Goal: Information Seeking & Learning: Learn about a topic

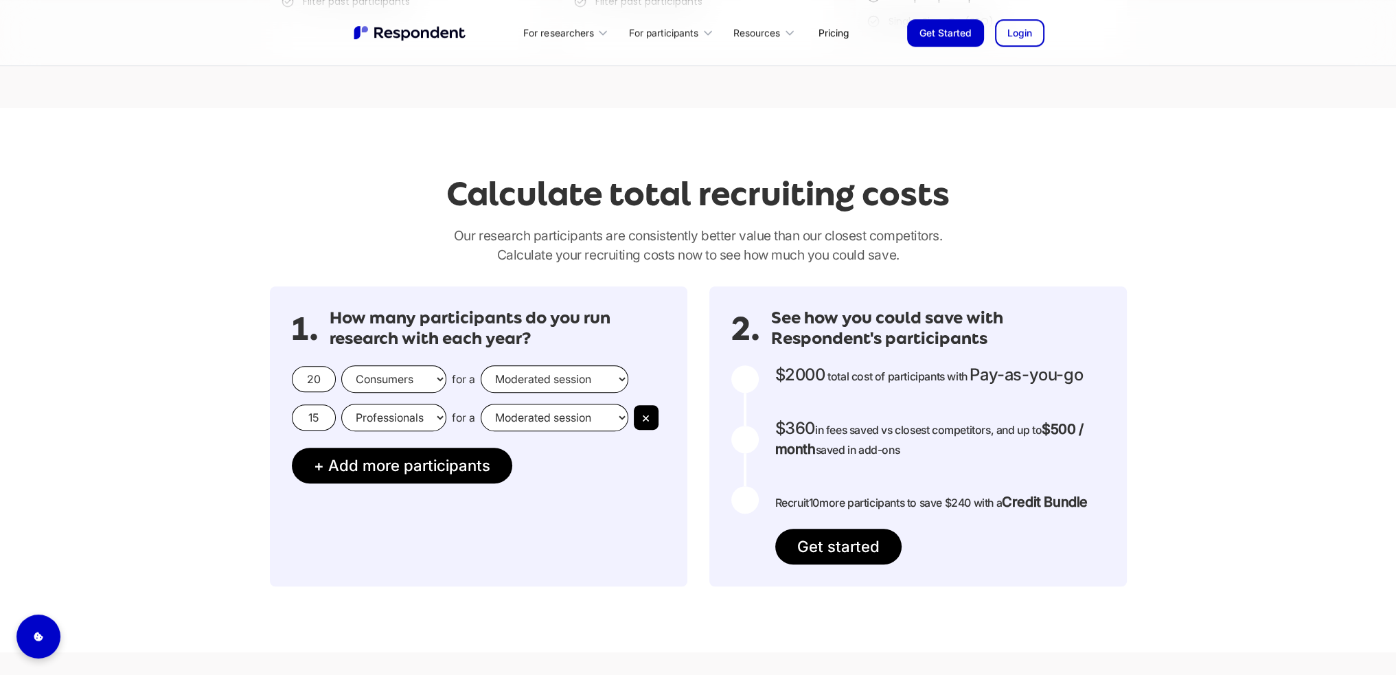
scroll to position [1098, 0]
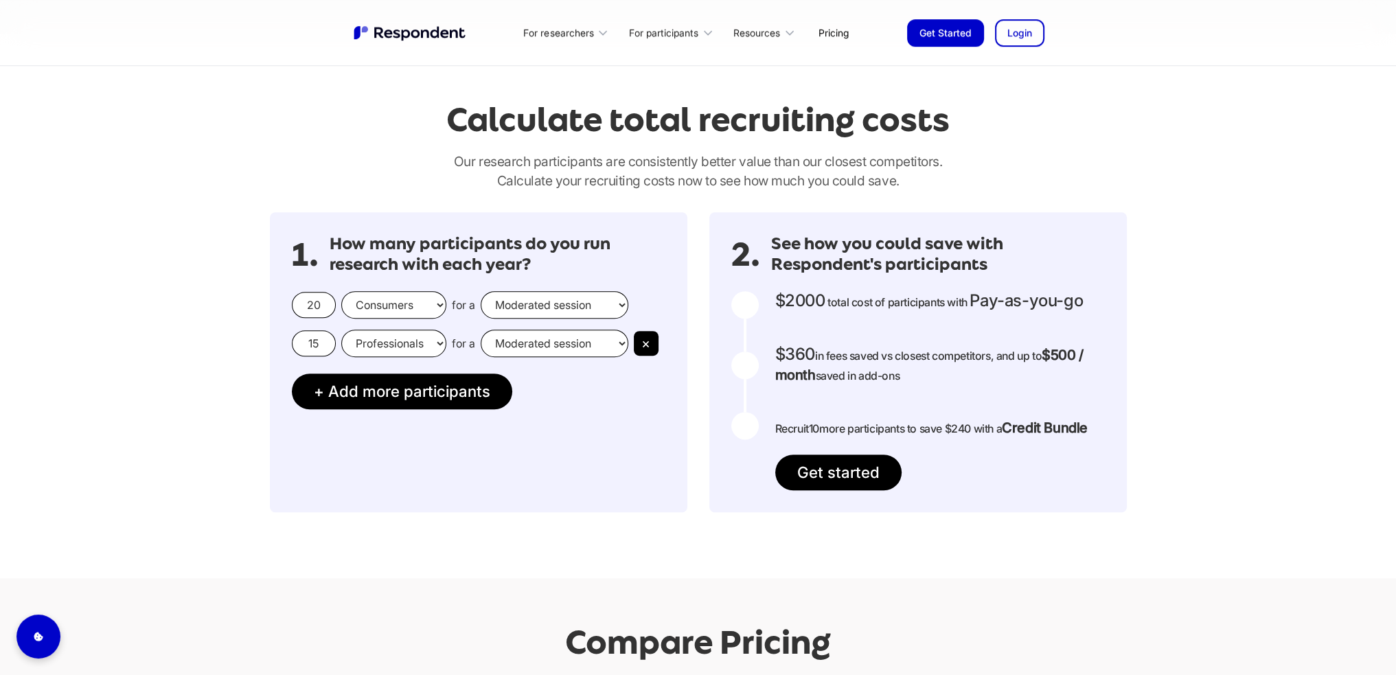
click at [600, 307] on select "Moderated session Unmoderated session" at bounding box center [555, 304] width 148 height 27
click at [638, 265] on h3 "How many participants do you run research with each year?" at bounding box center [498, 254] width 336 height 41
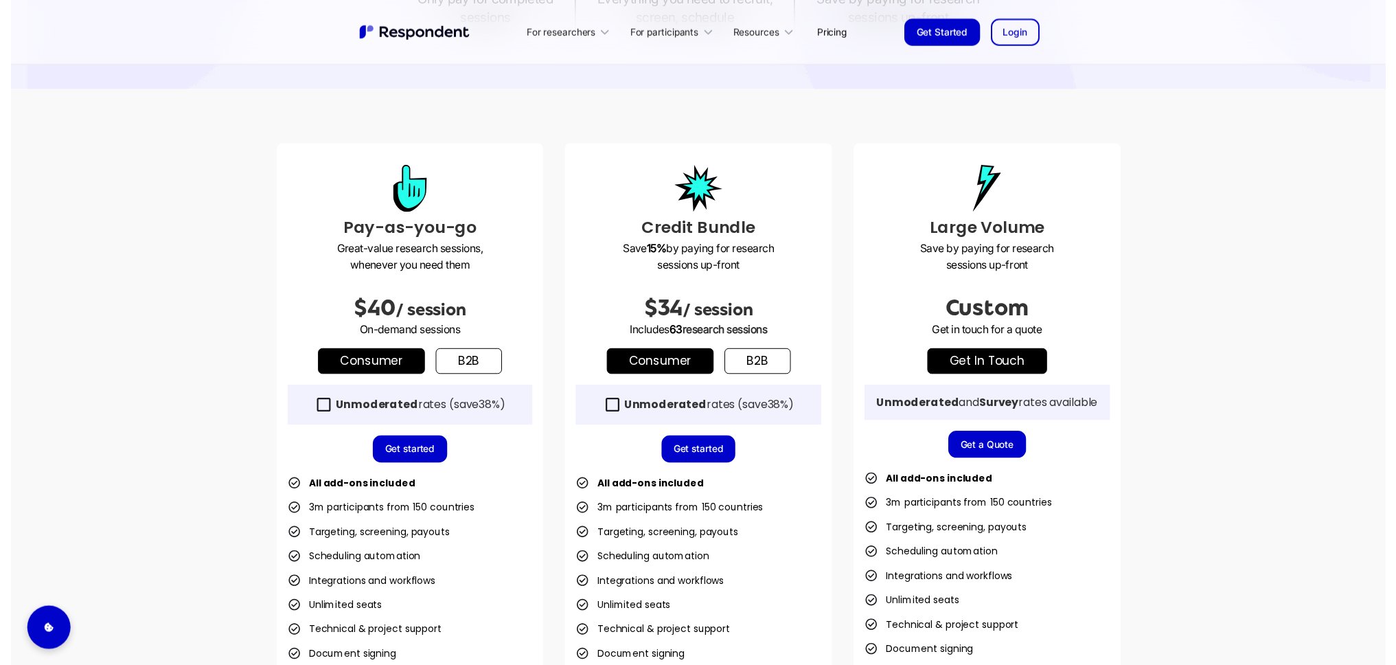
scroll to position [343, 0]
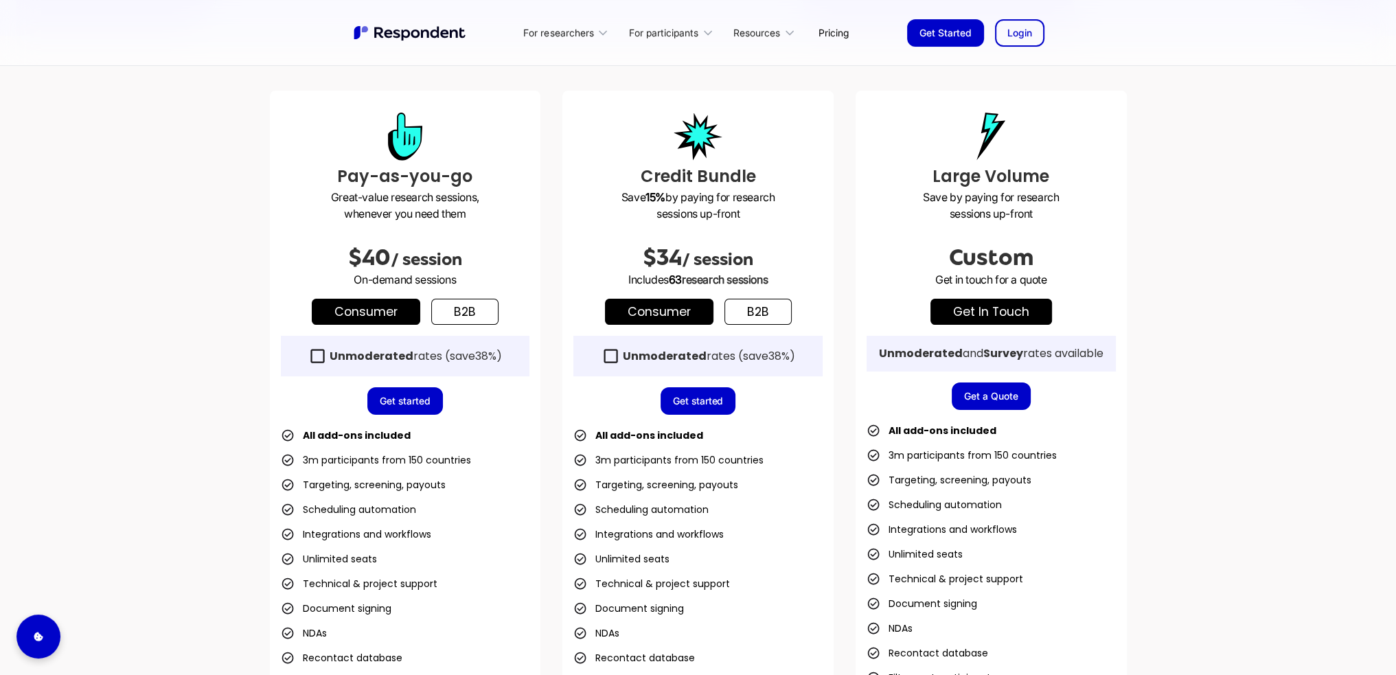
click at [608, 353] on icon at bounding box center [610, 356] width 19 height 19
click at [604, 33] on icon at bounding box center [602, 32] width 7 height 3
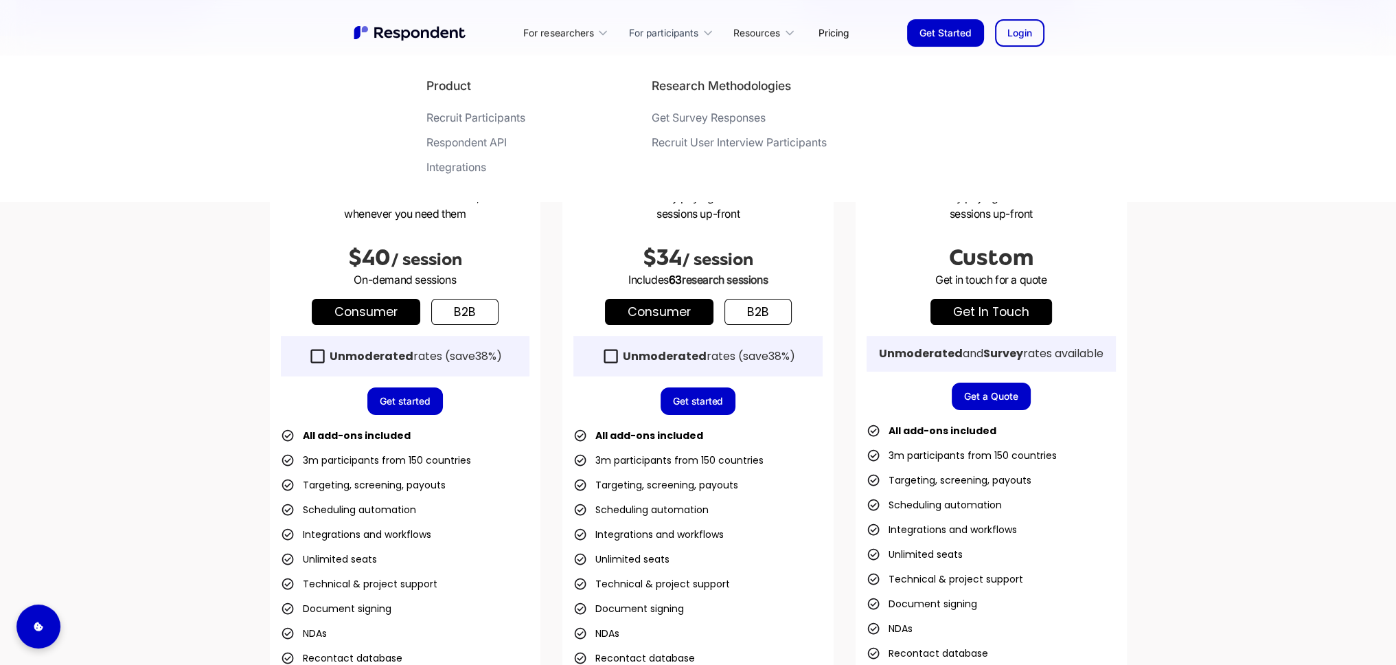
click at [690, 33] on div "For participants" at bounding box center [663, 33] width 69 height 14
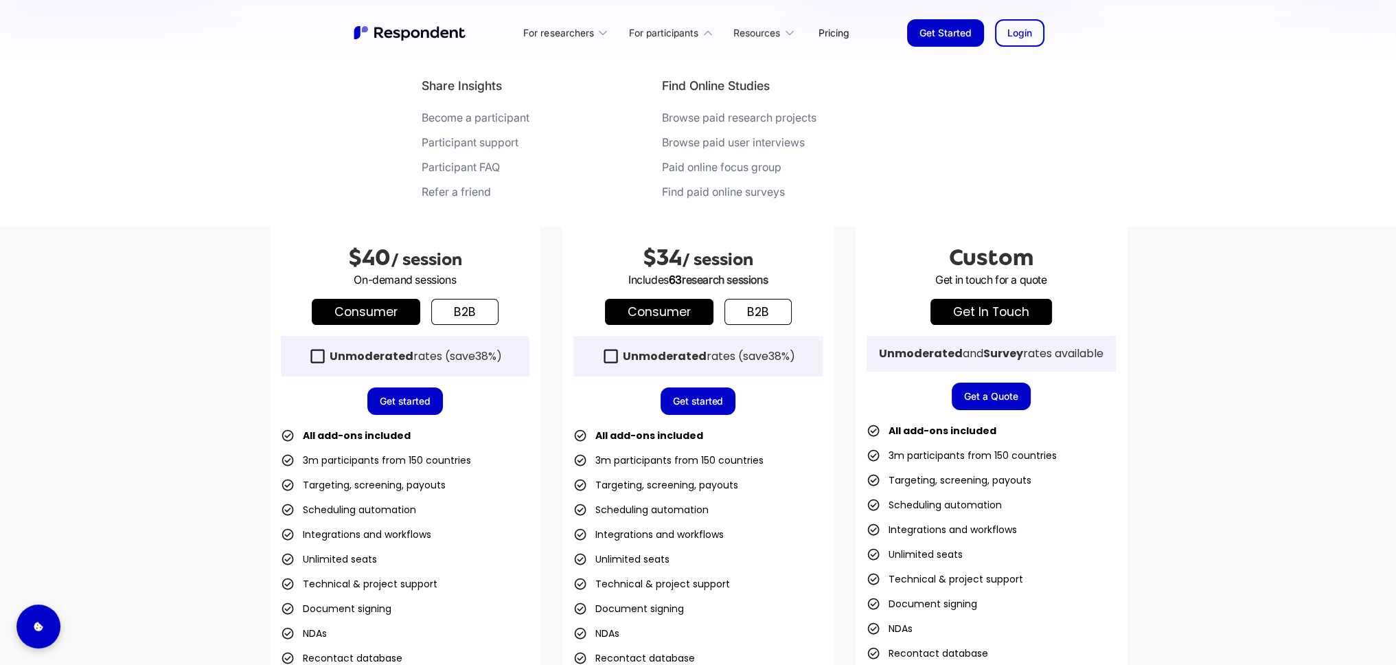
click at [692, 140] on div "Browse paid user interviews" at bounding box center [733, 142] width 143 height 14
click at [1311, 425] on div "Pay-as-you-go Great-value research sessions, whenever you need them $40 / sessi…" at bounding box center [698, 412] width 1396 height 753
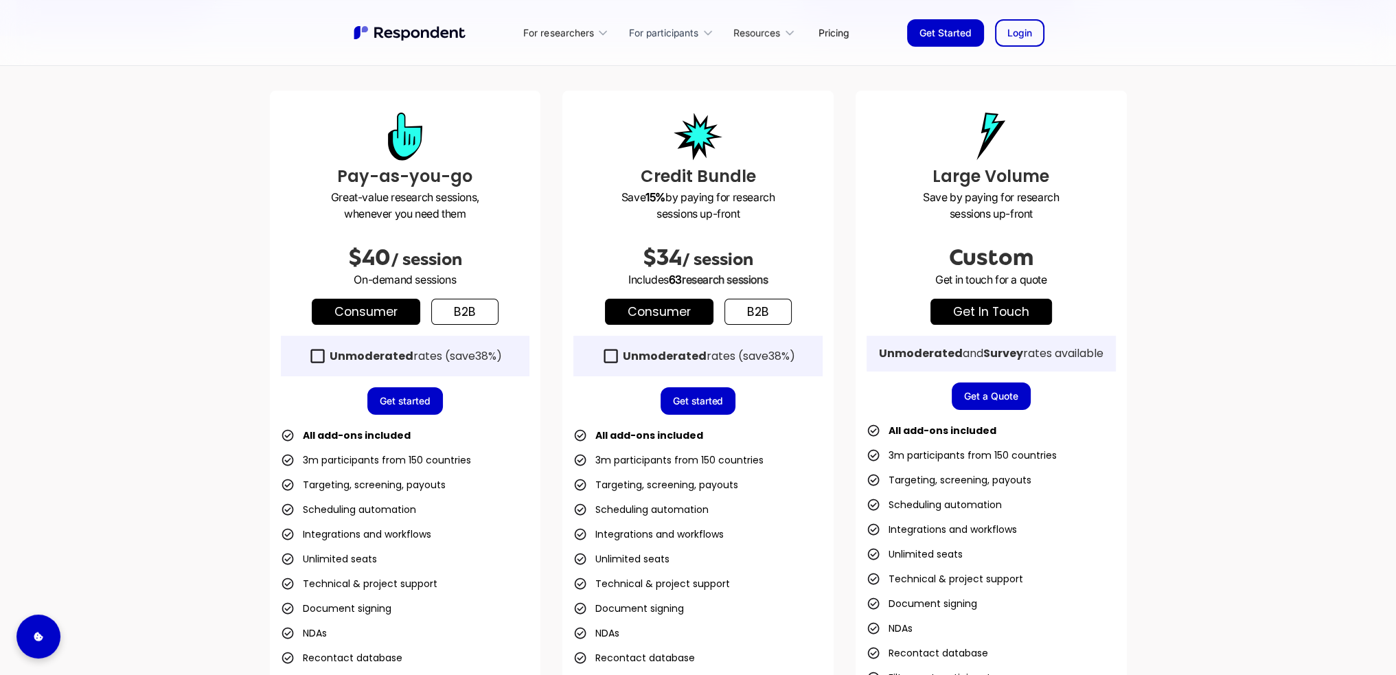
click at [691, 30] on div "For participants" at bounding box center [663, 33] width 69 height 14
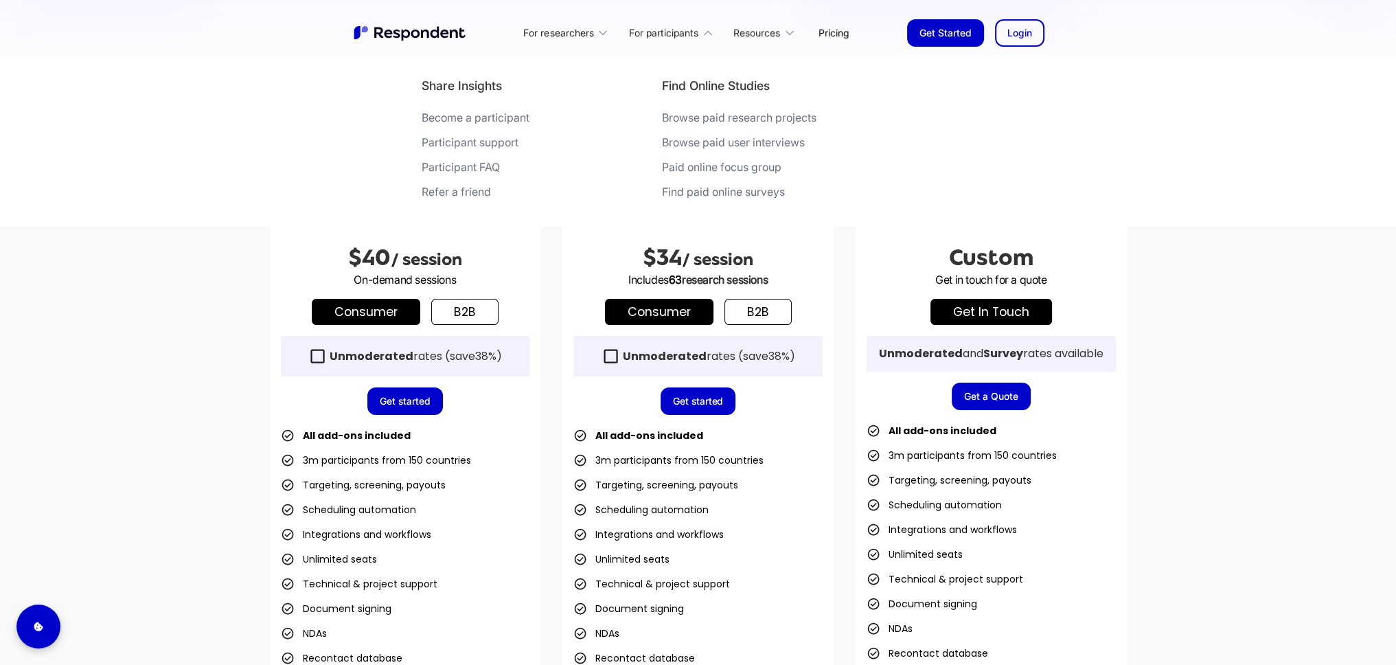
click at [711, 166] on div "Paid online focus group" at bounding box center [721, 167] width 119 height 14
